Goal: Task Accomplishment & Management: Complete application form

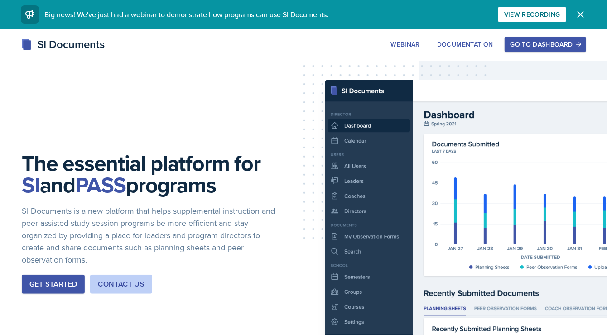
click at [533, 39] on button "Go to Dashboard" at bounding box center [546, 44] width 82 height 15
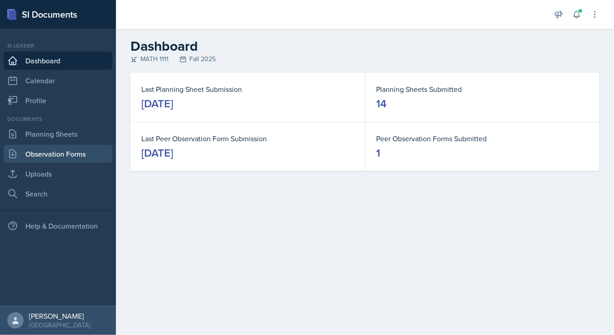
click at [86, 154] on link "Observation Forms" at bounding box center [58, 154] width 109 height 18
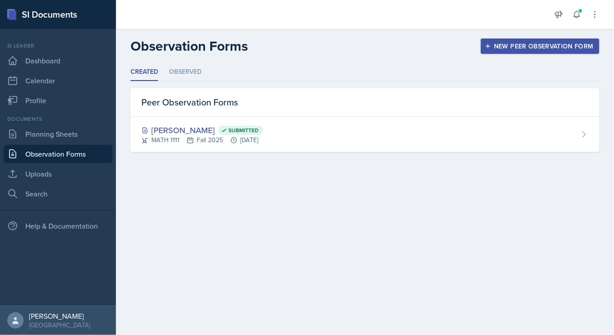
click at [516, 49] on div "New Peer Observation Form" at bounding box center [539, 46] width 107 height 7
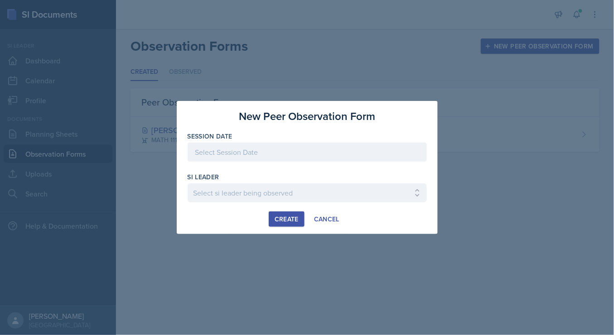
click at [322, 153] on div at bounding box center [307, 152] width 239 height 19
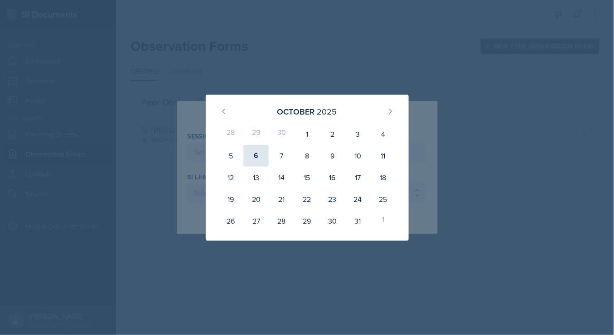
click at [250, 151] on div "6" at bounding box center [255, 156] width 25 height 22
type input "[DATE]"
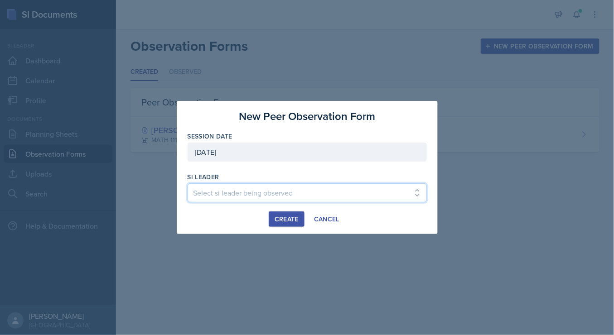
click at [272, 197] on select "Select si leader being observed [PERSON_NAME] / PSYC 2500 / The Phantoms of The…" at bounding box center [307, 192] width 239 height 19
select select "ba030b87-5cc2-4e80-b740-fa0852f550a0"
click at [188, 183] on select "Select si leader being observed [PERSON_NAME] / PSYC 2500 / The Phantoms of The…" at bounding box center [307, 192] width 239 height 19
click at [283, 216] on div "Create" at bounding box center [287, 219] width 24 height 7
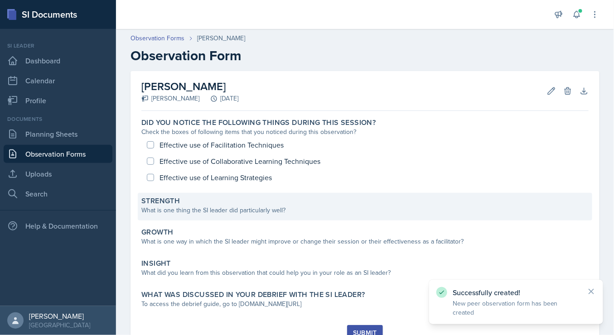
click at [283, 215] on div "Strength What is one thing the SI leader did particularly well?" at bounding box center [365, 207] width 454 height 28
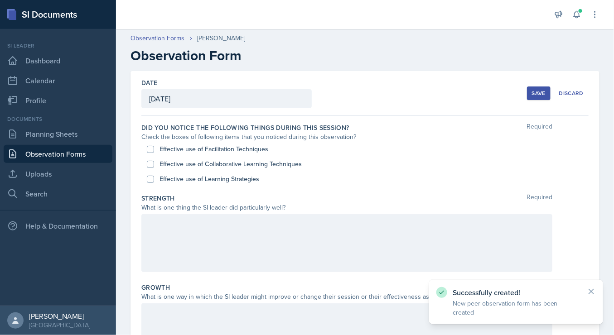
click at [274, 209] on div "What is one thing the SI leader did particularly well?" at bounding box center [346, 208] width 411 height 10
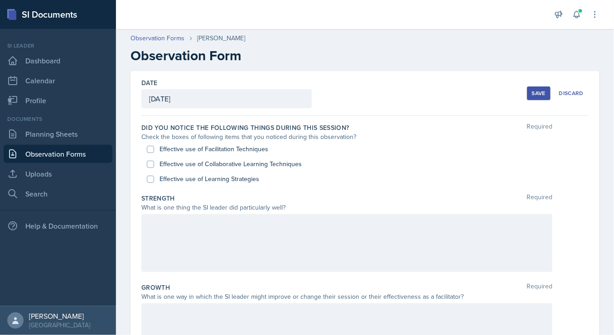
click at [277, 205] on div "What is one thing the SI leader did particularly well?" at bounding box center [346, 208] width 411 height 10
click at [202, 150] on label "Effective use of Facilitation Techniques" at bounding box center [213, 149] width 109 height 10
click at [154, 150] on input "Effective use of Facilitation Techniques" at bounding box center [150, 149] width 7 height 7
checkbox input "true"
click at [210, 178] on label "Effective use of Learning Strategies" at bounding box center [209, 179] width 100 height 10
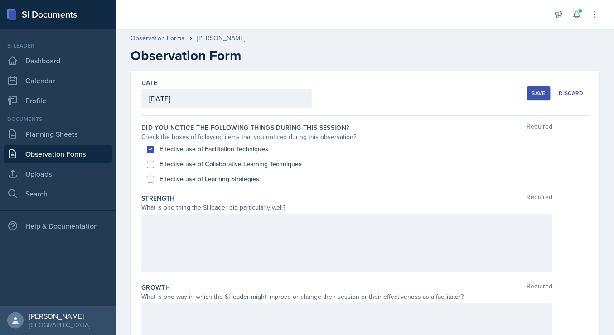
click at [154, 178] on input "Effective use of Learning Strategies" at bounding box center [150, 179] width 7 height 7
click at [210, 178] on label "Effective use of Learning Strategies" at bounding box center [209, 179] width 100 height 10
click at [154, 178] on input "Effective use of Learning Strategies" at bounding box center [150, 179] width 7 height 7
checkbox input "false"
click at [249, 234] on div at bounding box center [346, 243] width 411 height 58
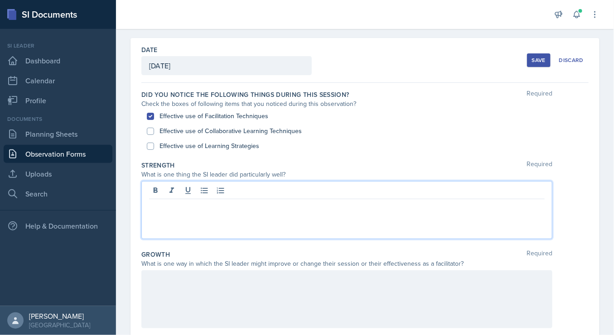
scroll to position [32, 0]
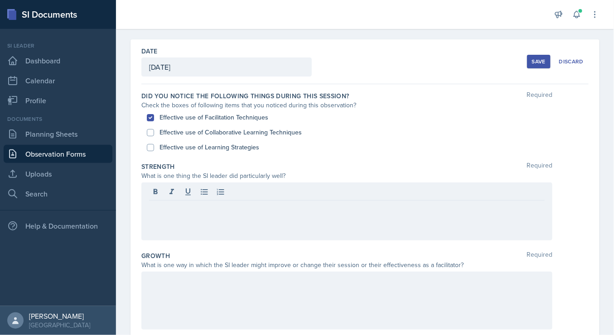
click at [527, 63] on button "Save" at bounding box center [539, 62] width 24 height 14
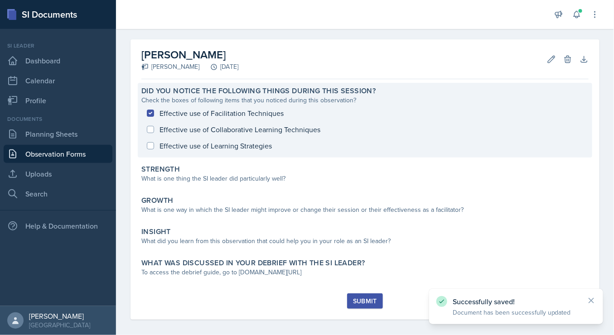
click at [233, 147] on div "Effective use of Facilitation Techniques Effective use of Collaborative Learnin…" at bounding box center [364, 129] width 447 height 49
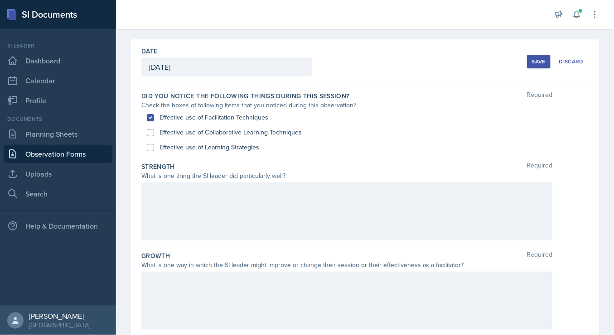
click at [180, 151] on div "Effective use of Learning Strategies" at bounding box center [365, 147] width 436 height 15
click at [171, 145] on label "Effective use of Learning Strategies" at bounding box center [209, 148] width 100 height 10
click at [154, 145] on input "Effective use of Learning Strategies" at bounding box center [150, 147] width 7 height 7
checkbox input "true"
click at [175, 191] on p at bounding box center [346, 192] width 395 height 11
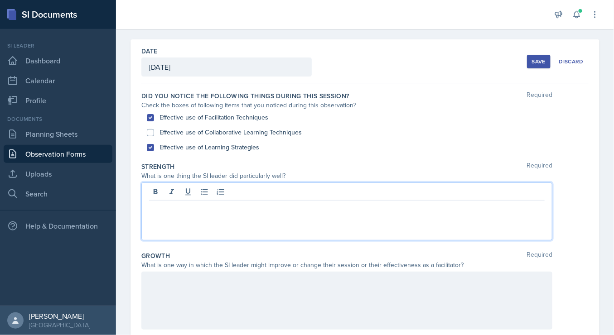
scroll to position [48, 0]
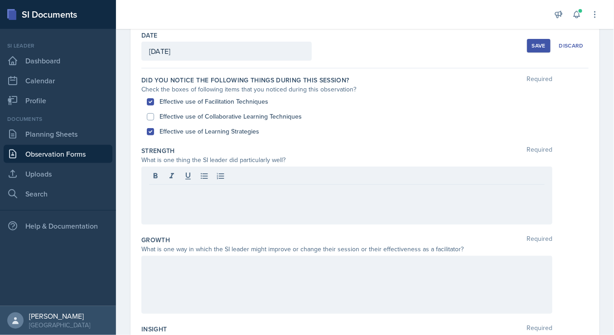
click at [166, 119] on label "Effective use of Collaborative Learning Techniques" at bounding box center [230, 117] width 142 height 10
click at [154, 119] on input "Effective use of Collaborative Learning Techniques" at bounding box center [150, 116] width 7 height 7
checkbox input "true"
click at [184, 198] on div at bounding box center [346, 196] width 411 height 58
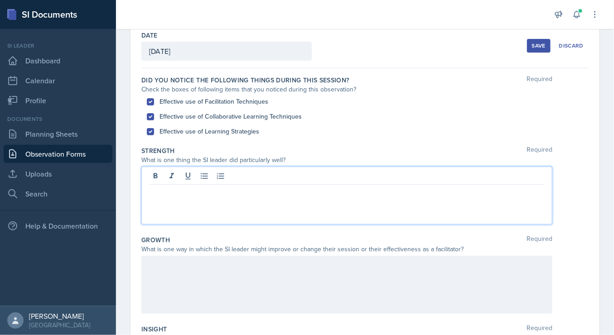
scroll to position [63, 0]
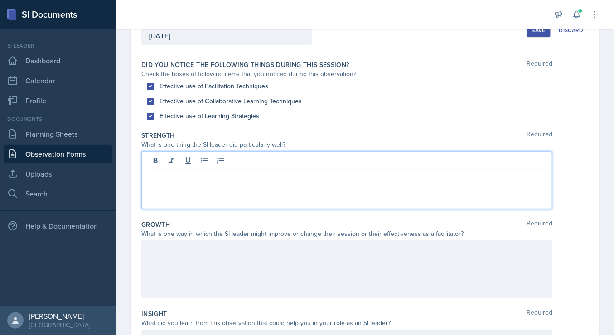
click at [173, 173] on p at bounding box center [346, 176] width 395 height 11
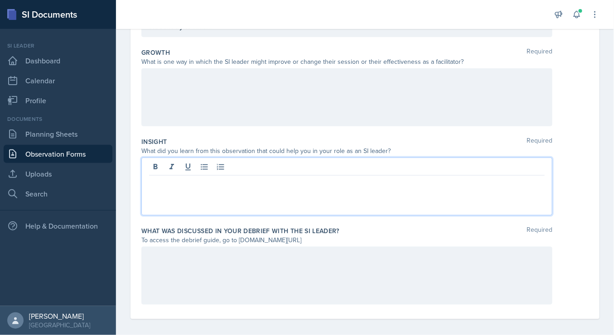
scroll to position [240, 0]
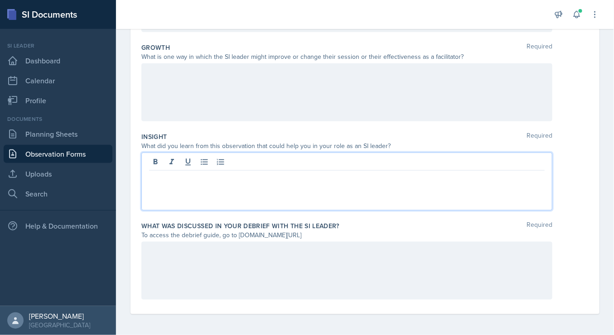
click at [213, 168] on div at bounding box center [346, 182] width 411 height 58
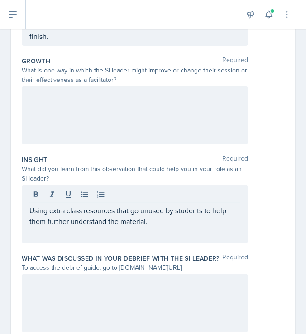
click at [82, 103] on div at bounding box center [135, 116] width 226 height 58
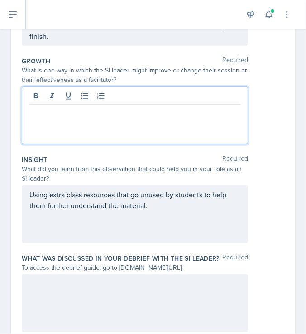
scroll to position [255, 0]
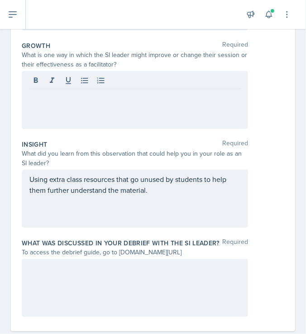
click at [268, 85] on div at bounding box center [153, 100] width 263 height 58
